Goal: Task Accomplishment & Management: Manage account settings

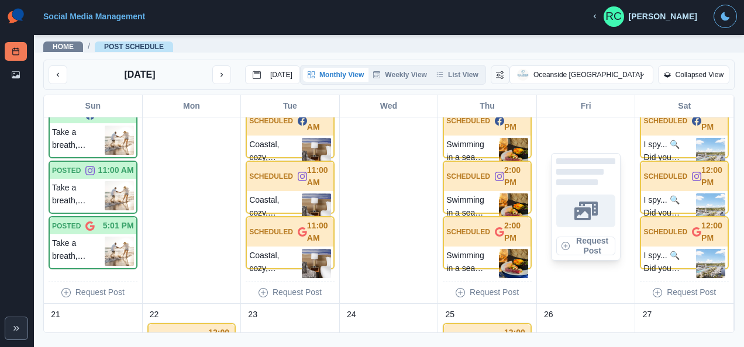
scroll to position [409, 0]
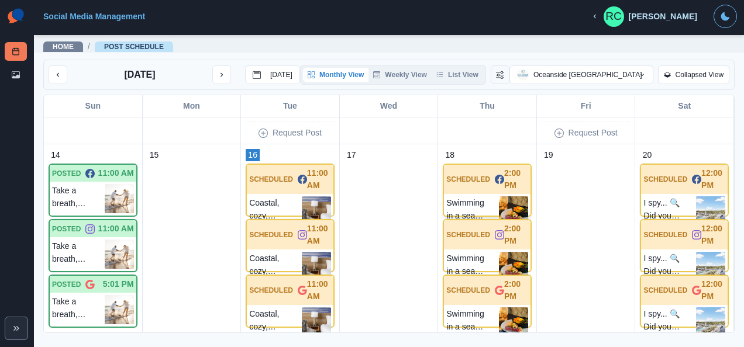
click at [474, 205] on p "Swimming in a sea of flavors. #TheMast" at bounding box center [472, 210] width 53 height 29
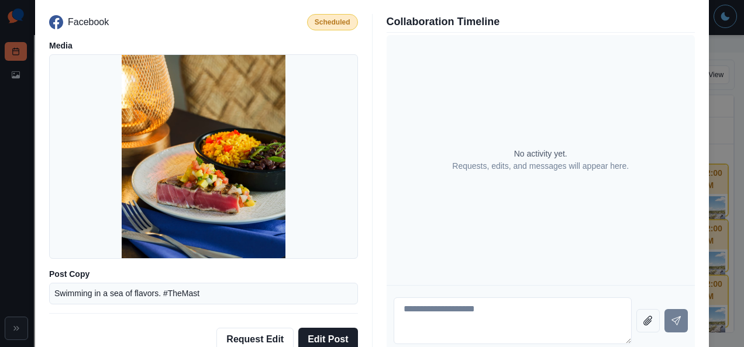
click at [23, 122] on div "Post Details Facebook Scheduled Media Post Copy Swimming in a sea of flavors. #…" at bounding box center [372, 173] width 744 height 347
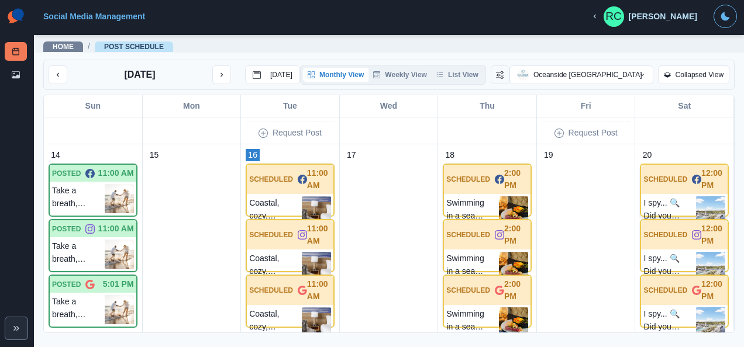
click at [678, 198] on p "I spy... 🔍 Did you know that [GEOGRAPHIC_DATA] is just steps away from the bran…" at bounding box center [669, 210] width 53 height 29
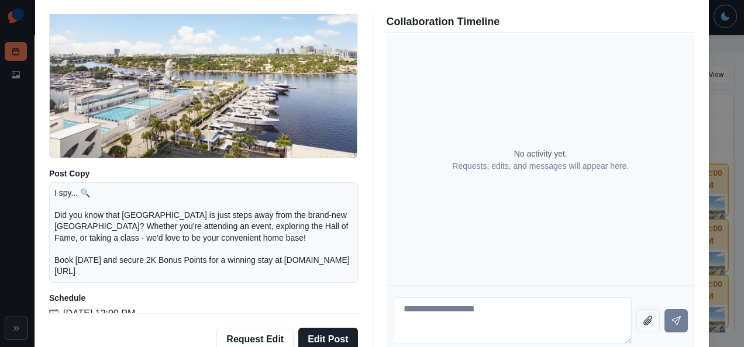
scroll to position [0, 0]
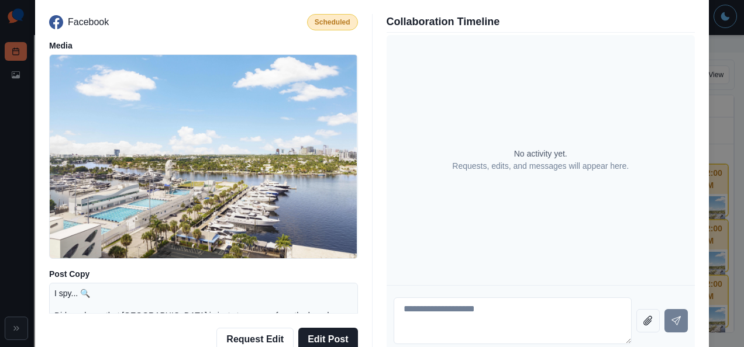
click at [27, 146] on div "Post Details Facebook Scheduled Media Post Copy I spy... 🔍 Did you know that [G…" at bounding box center [372, 173] width 744 height 347
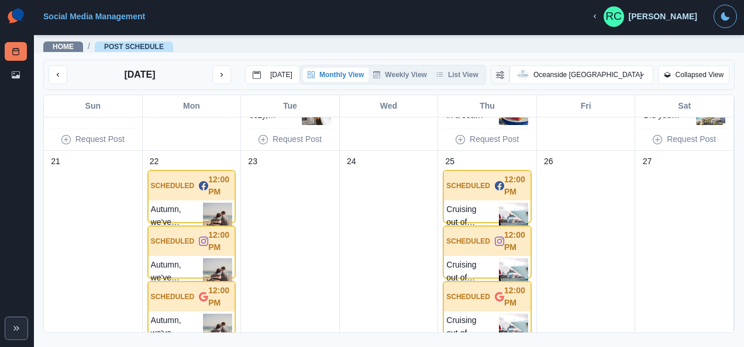
scroll to position [643, 0]
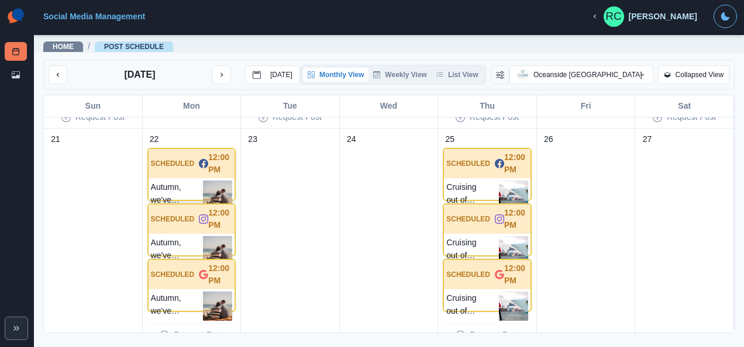
click at [178, 185] on p "Autumn, we've missed you. Celebrate the #FirstDayofFall by finally booking your…" at bounding box center [177, 195] width 53 height 29
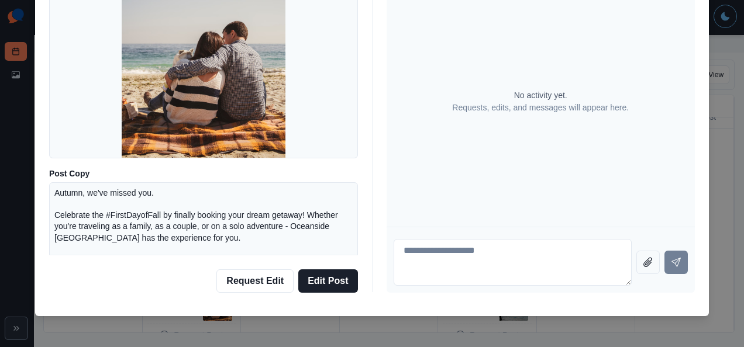
scroll to position [101, 0]
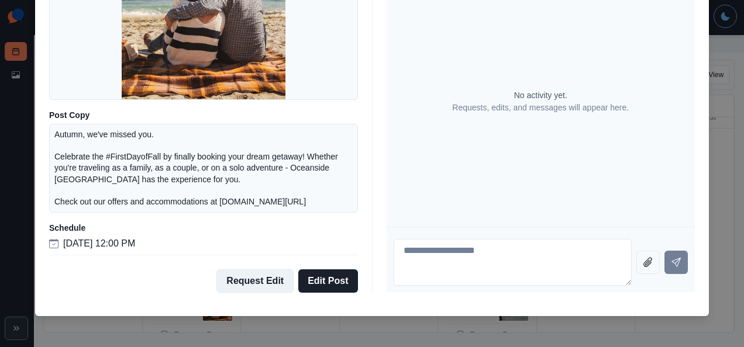
click at [256, 282] on button "Request Edit" at bounding box center [254, 281] width 77 height 23
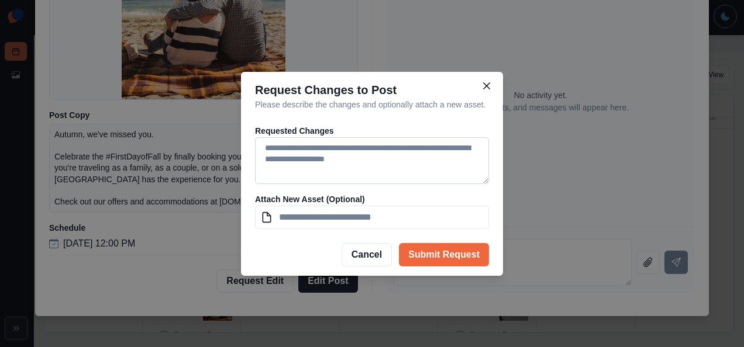
click at [327, 151] on textarea at bounding box center [372, 160] width 234 height 47
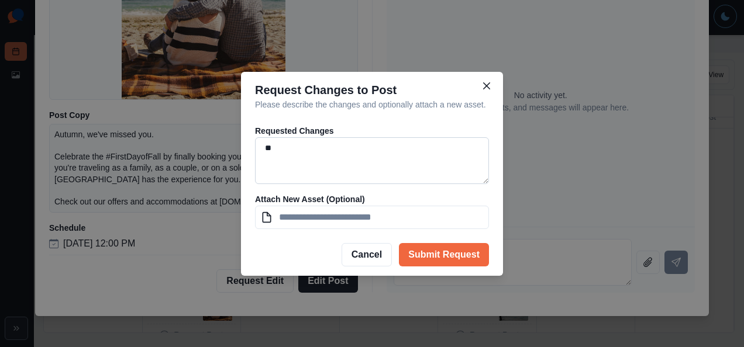
type textarea "*"
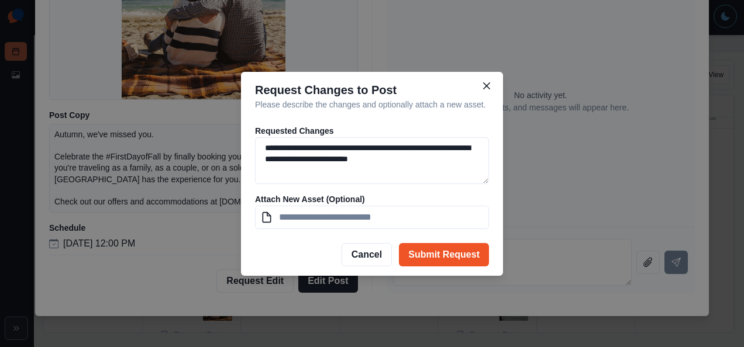
type textarea "**********"
click at [428, 258] on button "Submit Request" at bounding box center [444, 254] width 90 height 23
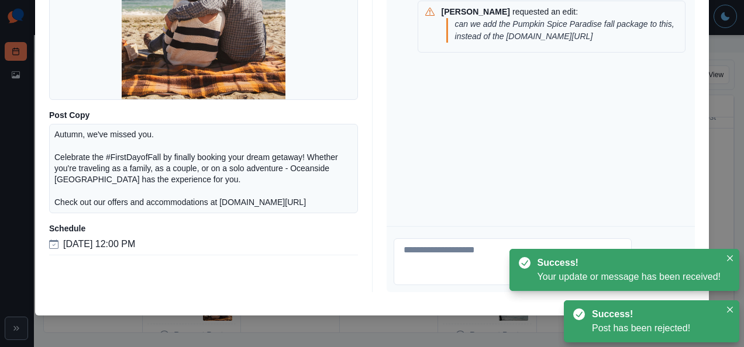
scroll to position [58, 0]
click at [731, 254] on button "Close" at bounding box center [730, 258] width 14 height 14
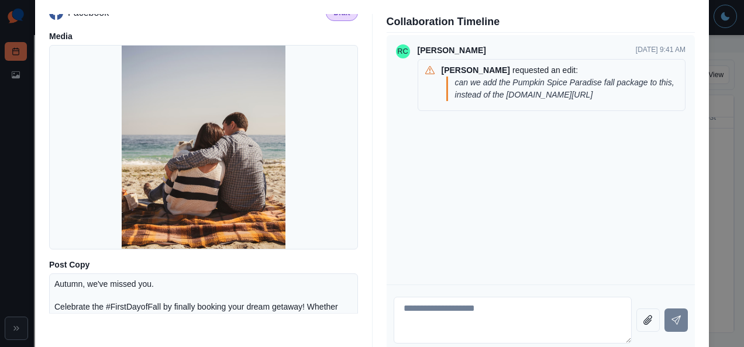
scroll to position [0, 0]
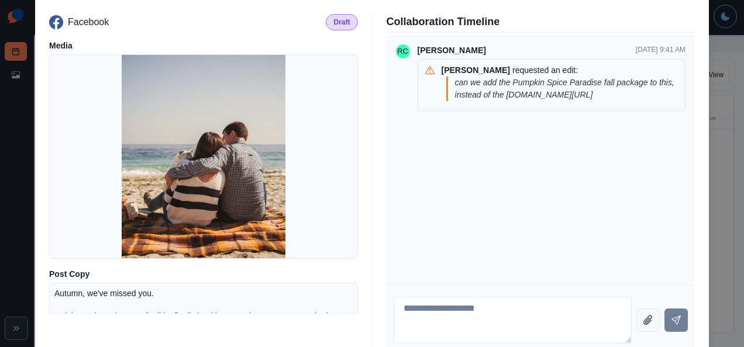
click at [18, 133] on div "Post Details Facebook Draft Media Post Copy Autumn, we've missed you. Celebrate…" at bounding box center [372, 173] width 744 height 347
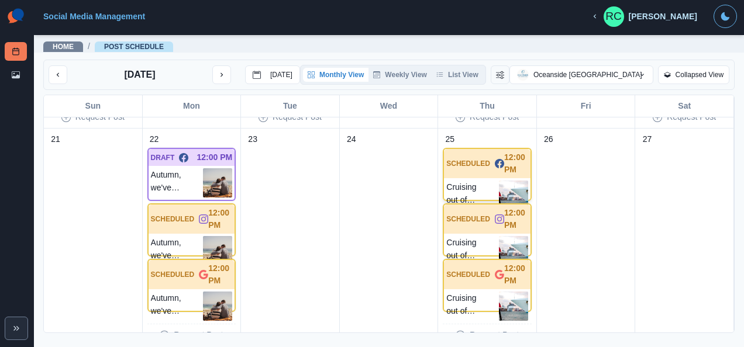
click at [477, 174] on div "SCHEDULED 12:00 PM" at bounding box center [487, 163] width 87 height 29
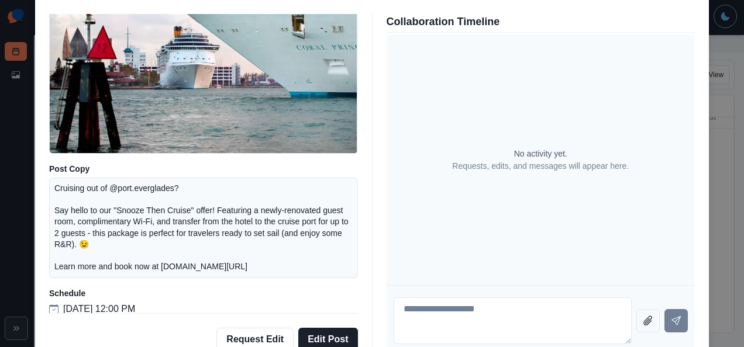
scroll to position [112, 0]
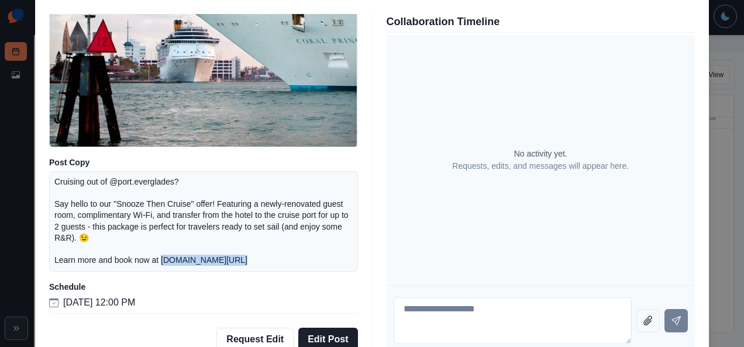
drag, startPoint x: 223, startPoint y: 258, endPoint x: 159, endPoint y: 263, distance: 64.5
click at [159, 263] on p "Cruising out of @port.everglades? Say hello to our "Snooze Then Cruise" offer! …" at bounding box center [203, 222] width 298 height 90
drag, startPoint x: 159, startPoint y: 263, endPoint x: 164, endPoint y: 259, distance: 6.7
copy p "[DOMAIN_NAME][URL]"
click at [8, 136] on div "Post Details Facebook Scheduled Media Post Copy Cruising out of @port.everglade…" at bounding box center [372, 173] width 744 height 347
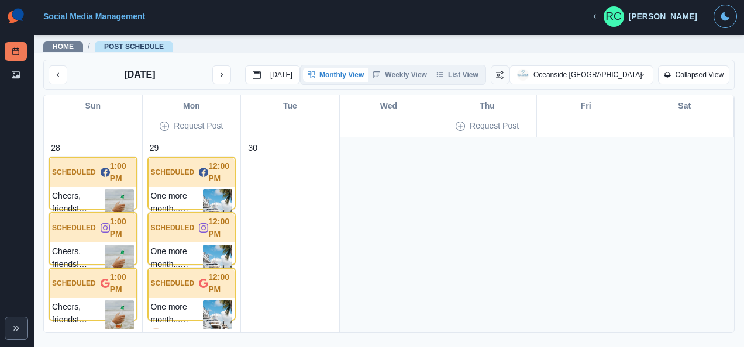
scroll to position [877, 0]
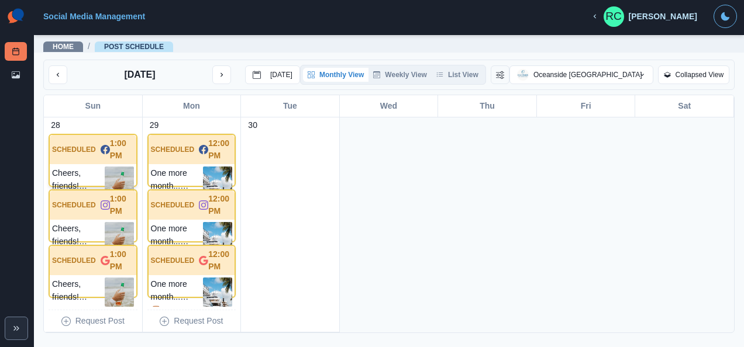
click at [63, 164] on div "Cheers, friends! #NationalDrinkBeerDay Stop by The Mast, Seabreeze Bar, or the …" at bounding box center [93, 181] width 87 height 34
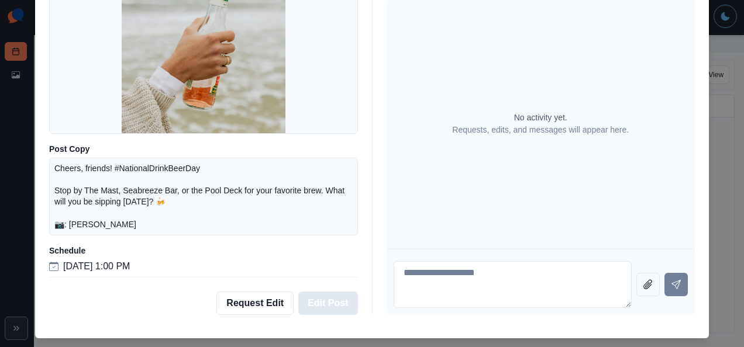
scroll to position [64, 0]
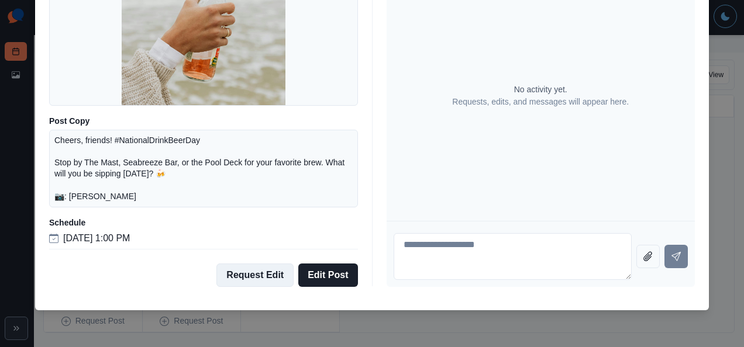
click at [248, 277] on button "Request Edit" at bounding box center [254, 275] width 77 height 23
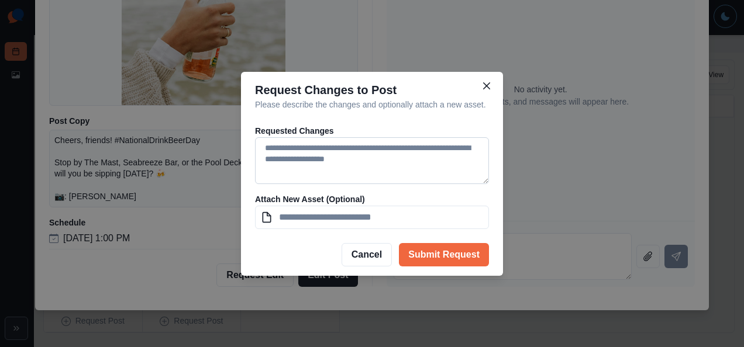
click at [347, 156] on textarea at bounding box center [372, 160] width 234 height 47
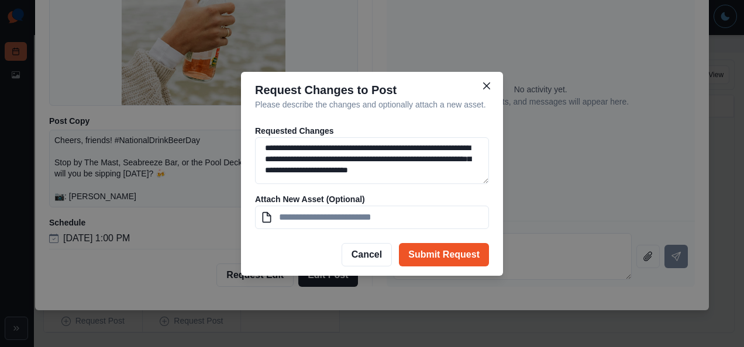
type textarea "**********"
click at [468, 251] on button "Submit Request" at bounding box center [444, 254] width 90 height 23
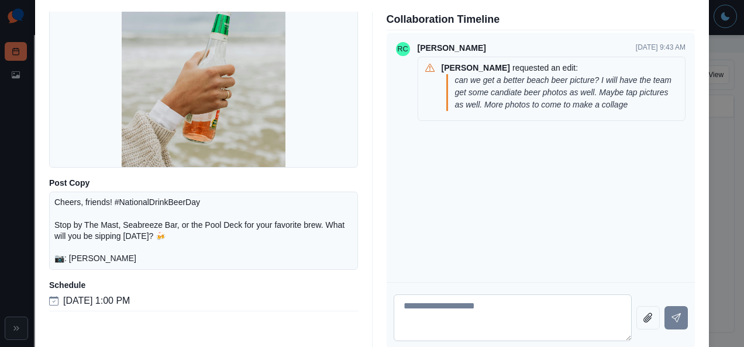
scroll to position [0, 0]
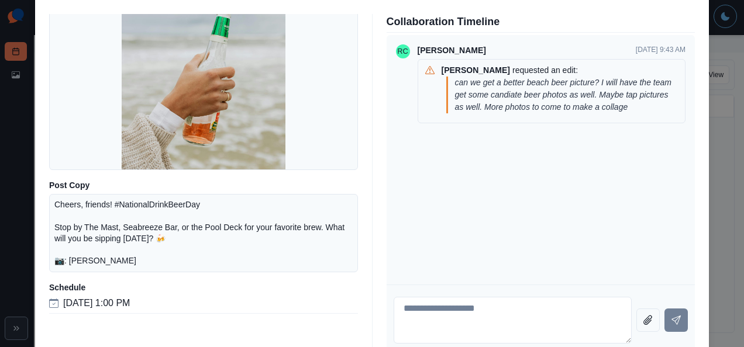
click at [6, 112] on div "Post Details Facebook Draft Media Post Copy Cheers, friends! #NationalDrinkBeer…" at bounding box center [372, 173] width 744 height 347
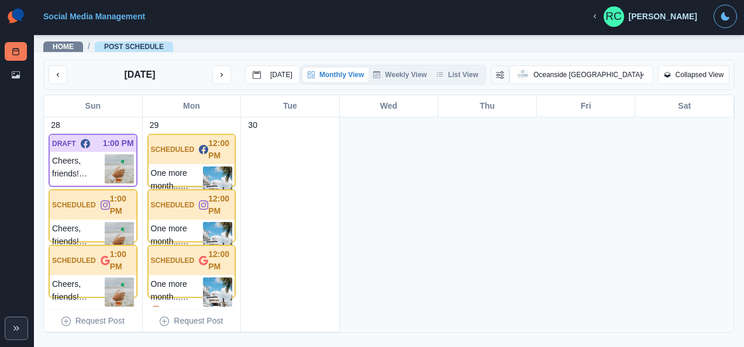
click at [175, 159] on div "SCHEDULED 12:00 PM" at bounding box center [192, 149] width 87 height 29
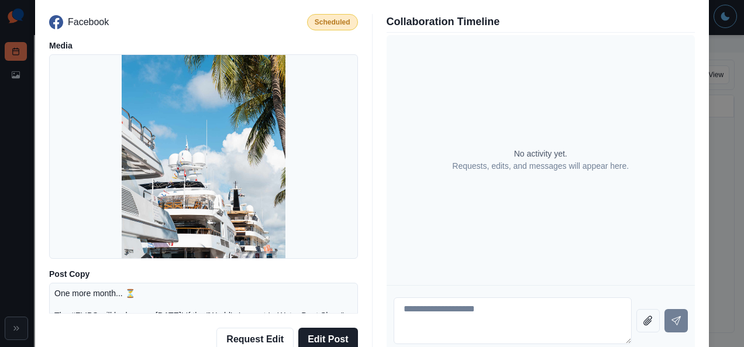
scroll to position [117, 0]
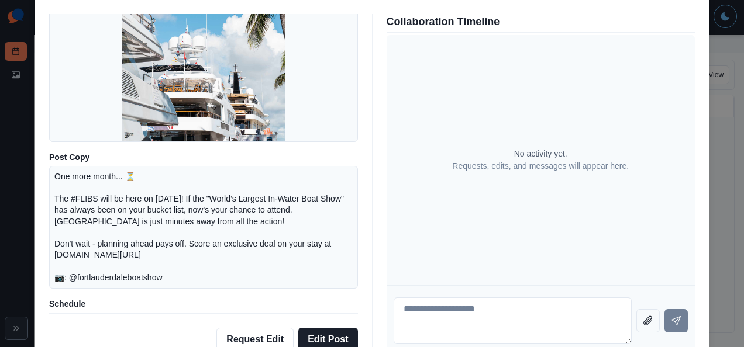
click at [12, 117] on div "Post Details Facebook Scheduled Media Post Copy One more month... ⏳ The #FLIBS …" at bounding box center [372, 173] width 744 height 347
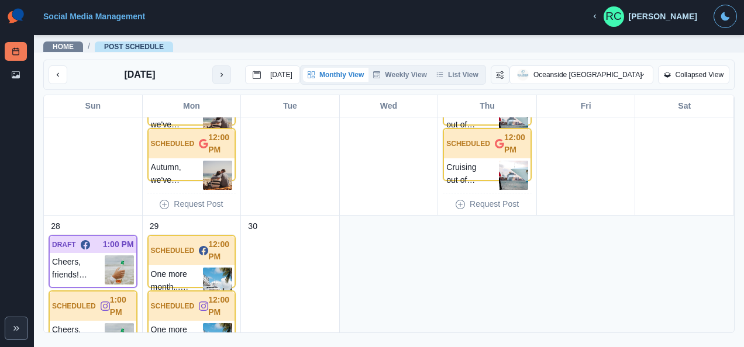
click at [217, 75] on icon "next month" at bounding box center [221, 75] width 8 height 8
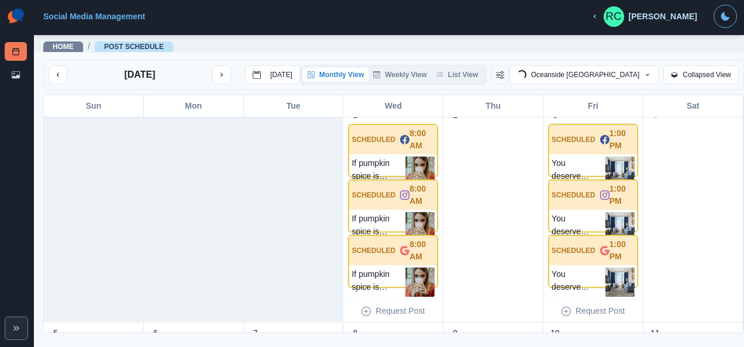
click at [364, 141] on p "SCHEDULED" at bounding box center [373, 139] width 44 height 11
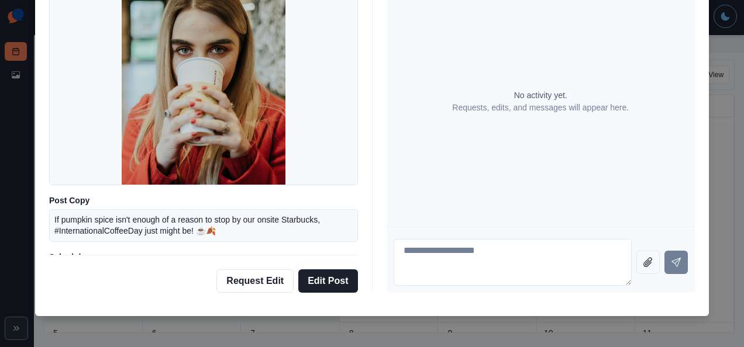
scroll to position [0, 0]
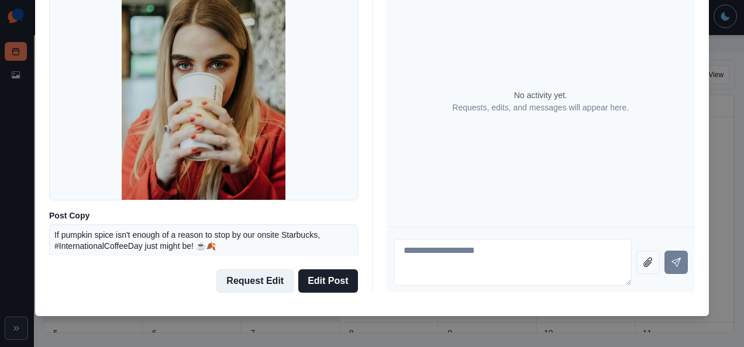
click at [261, 279] on button "Request Edit" at bounding box center [254, 281] width 77 height 23
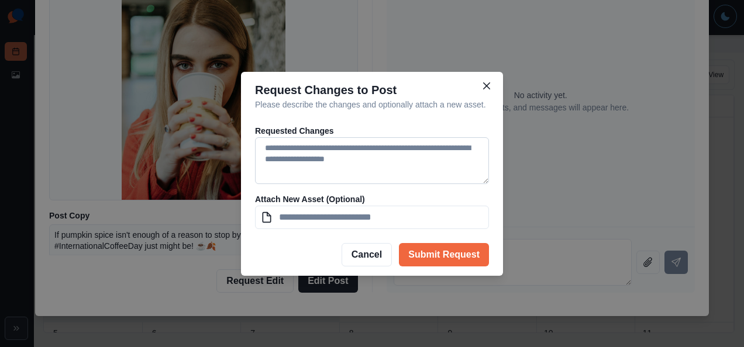
click at [325, 149] on textarea at bounding box center [372, 160] width 234 height 47
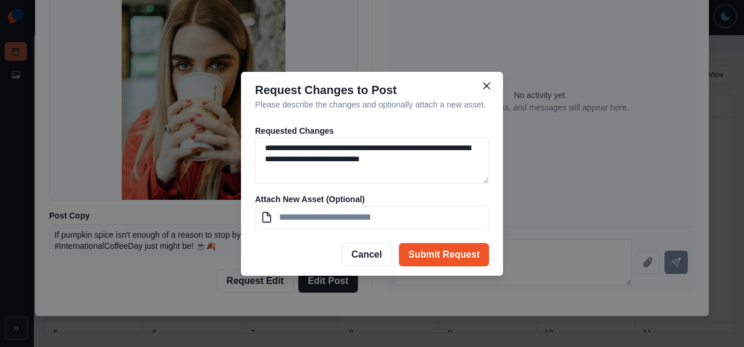
type textarea "**********"
click at [451, 254] on button "Submit Request" at bounding box center [444, 254] width 90 height 23
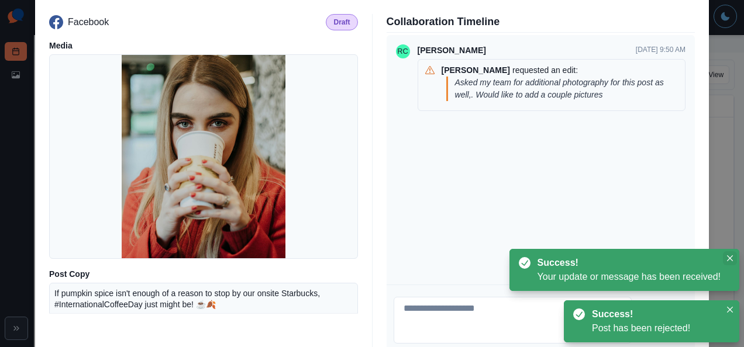
click at [728, 254] on body "Post Schedule Media Library Social Media Management RC [PERSON_NAME] Logout Hom…" at bounding box center [372, 173] width 744 height 347
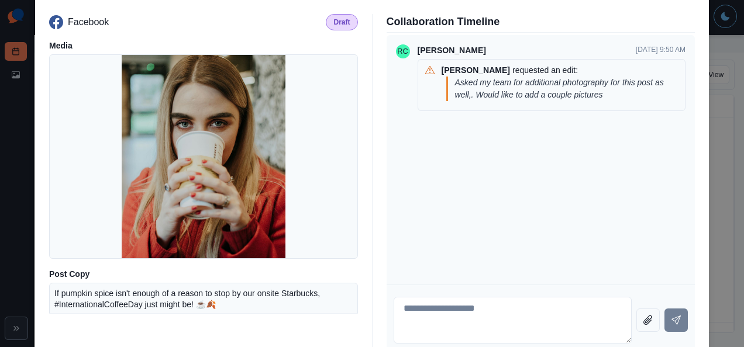
click at [13, 147] on div "Post Details Facebook Draft Media Post Copy If pumpkin spice isn't enough of a …" at bounding box center [372, 173] width 744 height 347
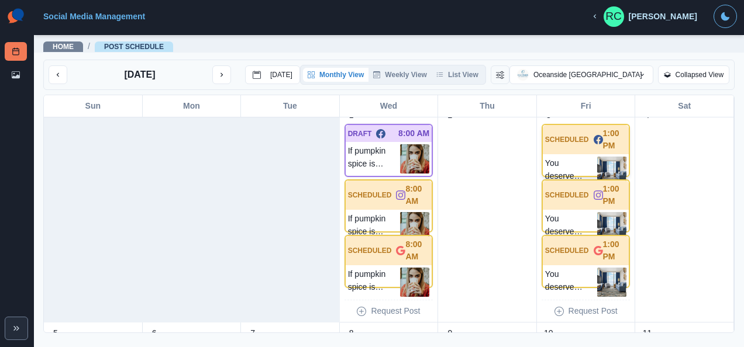
click at [564, 149] on div "SCHEDULED 1:00 PM" at bounding box center [586, 139] width 87 height 29
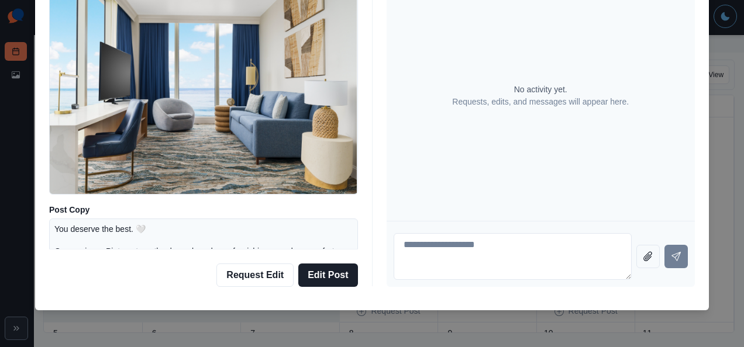
click at [12, 142] on div "Post Details Facebook Scheduled Media Post Copy You deserve the best. 🤍 Ocean v…" at bounding box center [372, 173] width 744 height 347
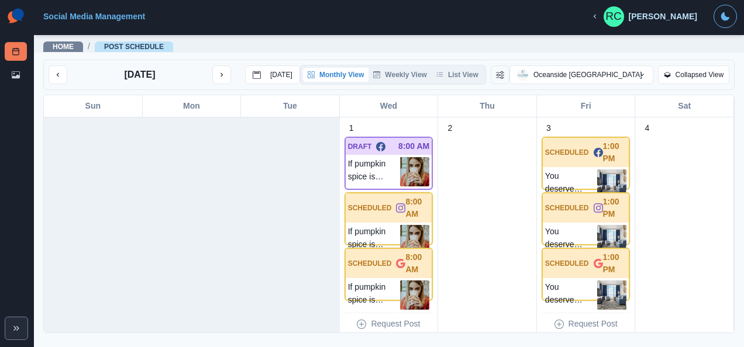
click at [189, 208] on div at bounding box center [192, 227] width 99 height 218
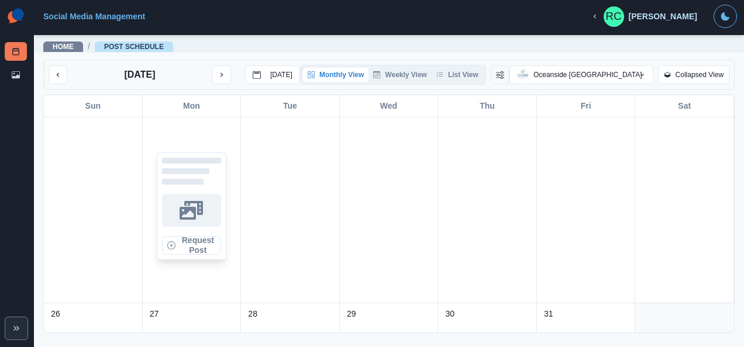
scroll to position [884, 0]
